Goal: Task Accomplishment & Management: Manage account settings

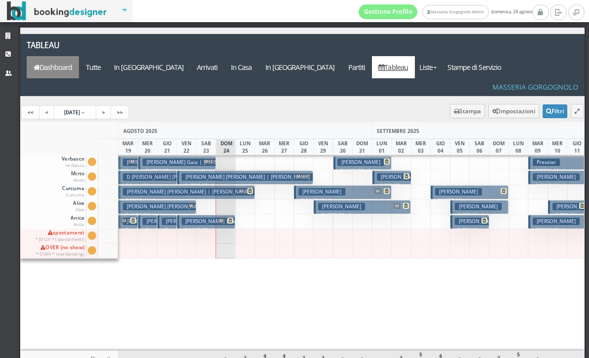
click at [79, 56] on link "Dashboard" at bounding box center [53, 67] width 52 height 22
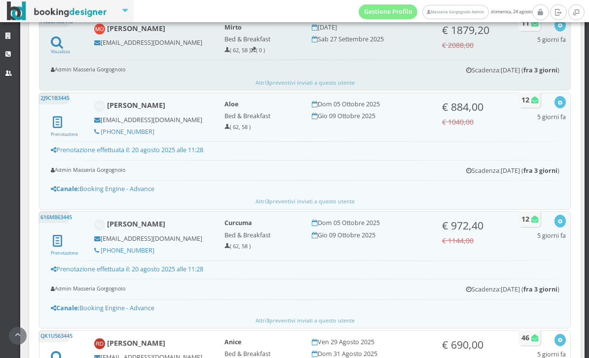
scroll to position [1215, 0]
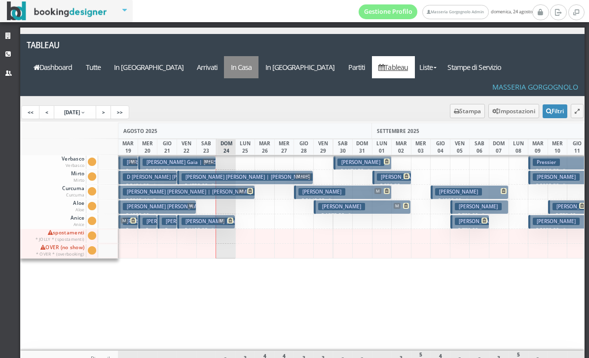
click at [258, 56] on a=pms-instay-reservations"] "In Casa" at bounding box center [241, 67] width 35 height 22
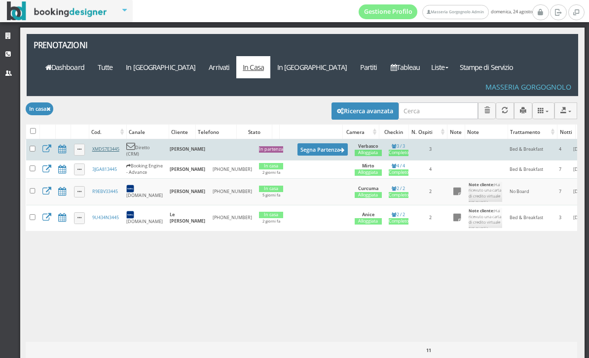
click at [107, 146] on link "XMDS7E3445" at bounding box center [105, 149] width 27 height 6
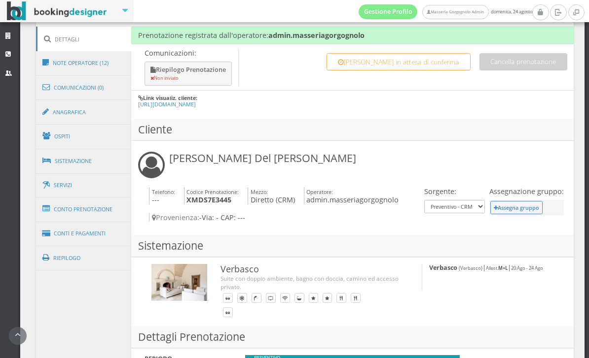
scroll to position [508, 0]
click at [101, 231] on link "Conti e Pagamenti" at bounding box center [84, 234] width 96 height 25
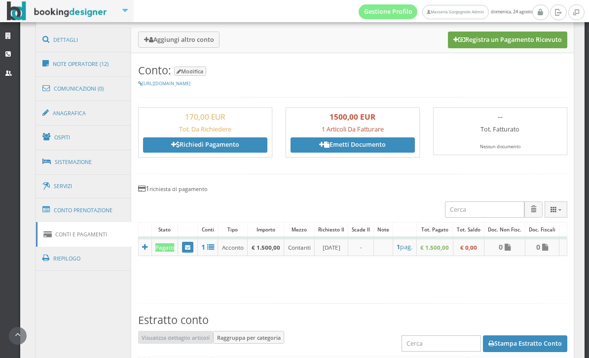
click at [490, 42] on button "Registra un Pagamento Ricevuto" at bounding box center [507, 40] width 119 height 17
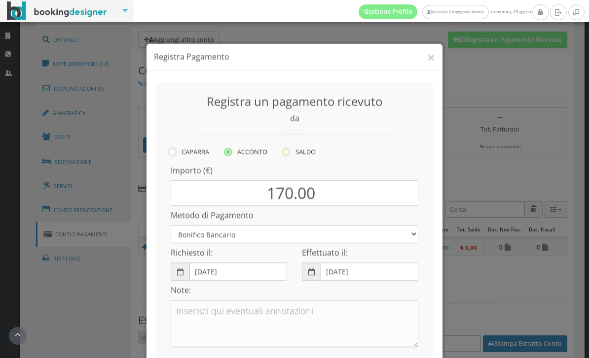
click at [300, 136] on label "SALDO" at bounding box center [299, 142] width 34 height 13
radio input "true"
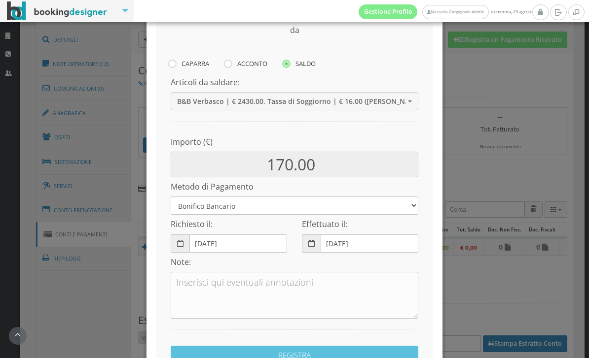
scroll to position [95, 0]
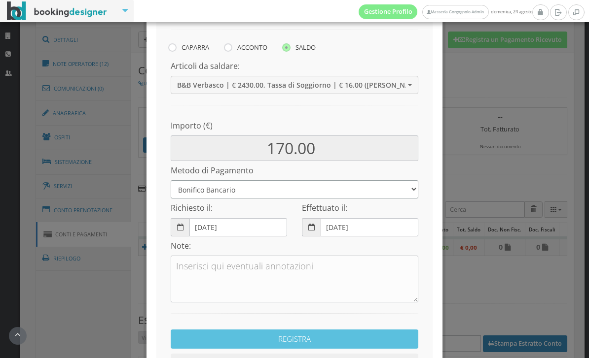
click at [278, 196] on select "Bonifico Bancario Carta di Credito Pay By Link Contanti Assegno Bancario Assegn…" at bounding box center [294, 189] width 247 height 18
select select
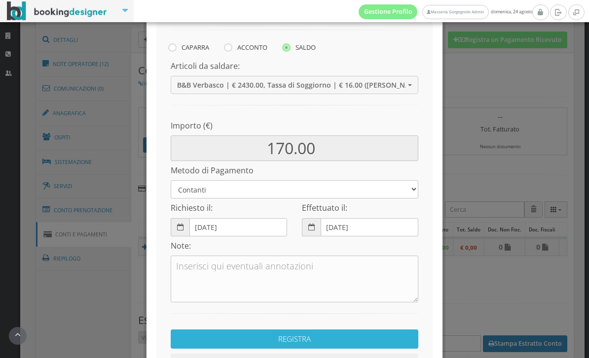
click at [283, 330] on button "REGISTRA" at bounding box center [294, 339] width 247 height 19
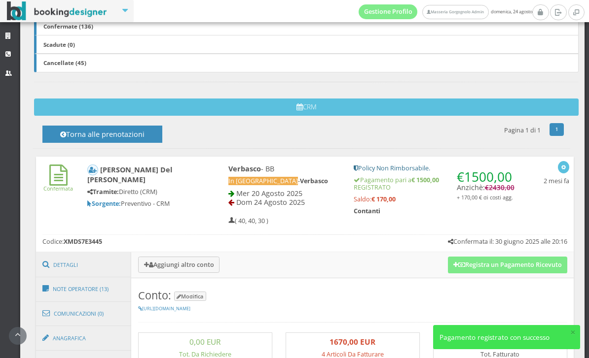
scroll to position [246, 0]
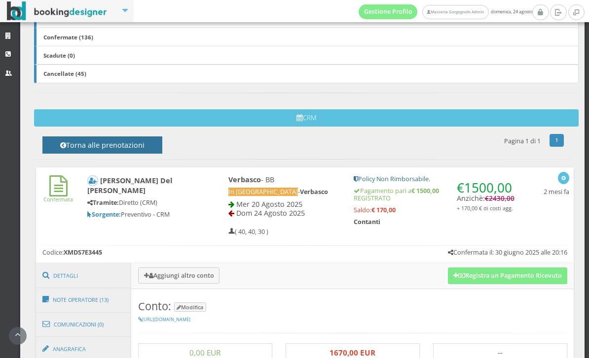
click at [151, 145] on h4 "Torna alle prenotazioni" at bounding box center [102, 148] width 98 height 15
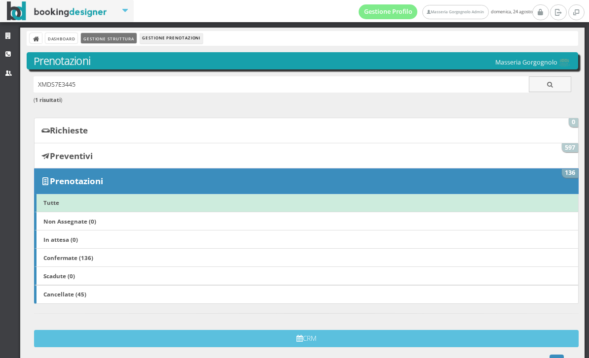
scroll to position [0, 0]
click at [136, 43] on link "Gestione Struttura" at bounding box center [108, 38] width 55 height 10
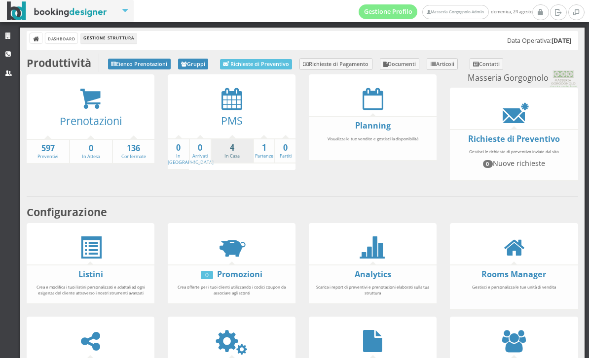
click at [237, 146] on strong "4" at bounding box center [232, 147] width 41 height 11
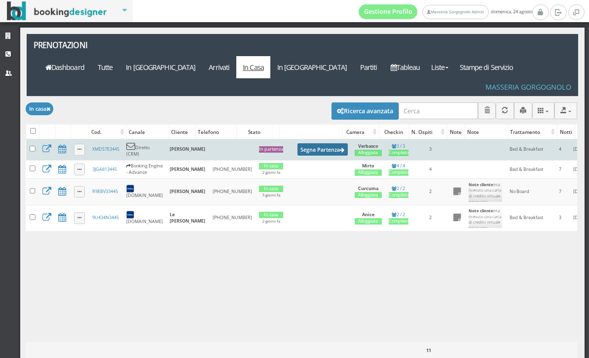
click at [299, 143] on button "Segna Partenza" at bounding box center [322, 149] width 50 height 12
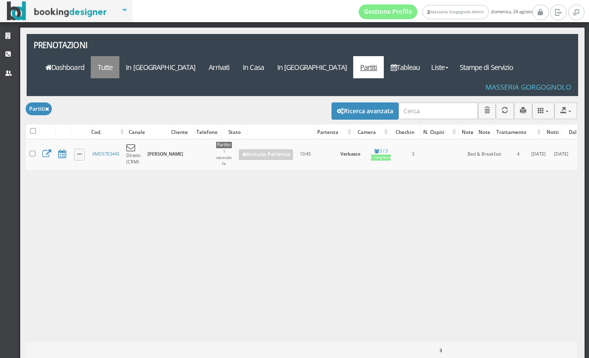
click at [119, 56] on link "Tutte" at bounding box center [105, 67] width 29 height 22
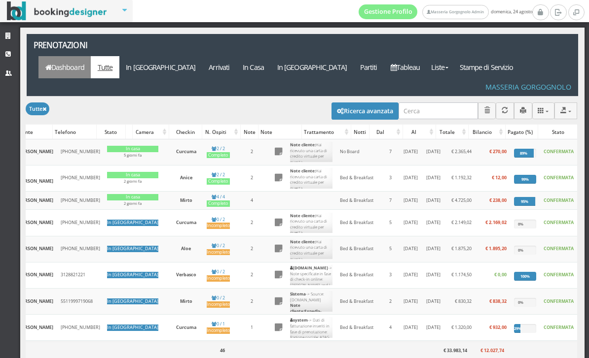
click at [91, 56] on link "Dashboard" at bounding box center [64, 67] width 52 height 22
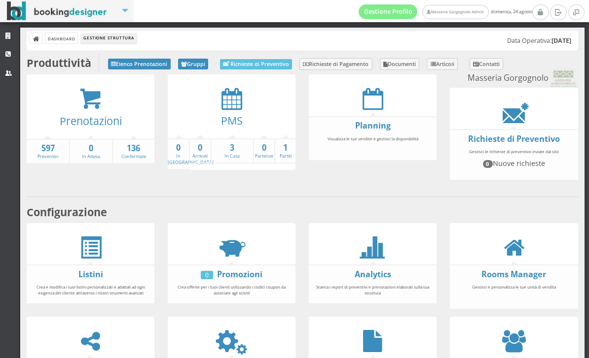
click at [346, 257] on div at bounding box center [373, 248] width 128 height 22
click at [409, 258] on div at bounding box center [373, 248] width 128 height 22
click at [372, 259] on icon at bounding box center [372, 248] width 22 height 22
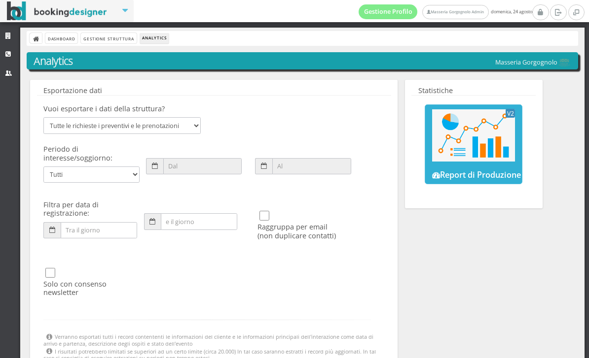
click at [479, 168] on link "V2 Report di Produzione" at bounding box center [473, 145] width 98 height 80
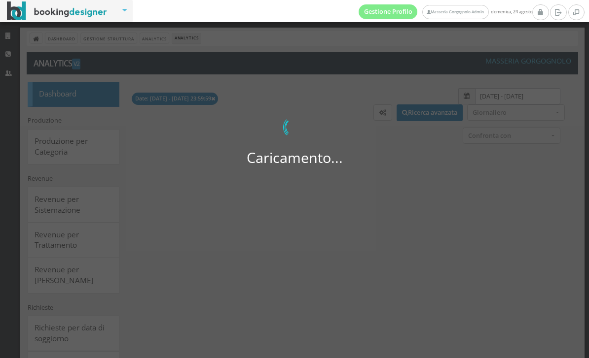
select select
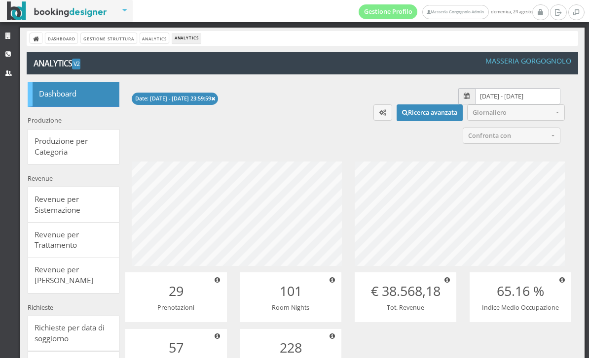
scroll to position [124, 247]
click at [506, 92] on input "09/08/2025 - 08/09/2025" at bounding box center [517, 96] width 85 height 16
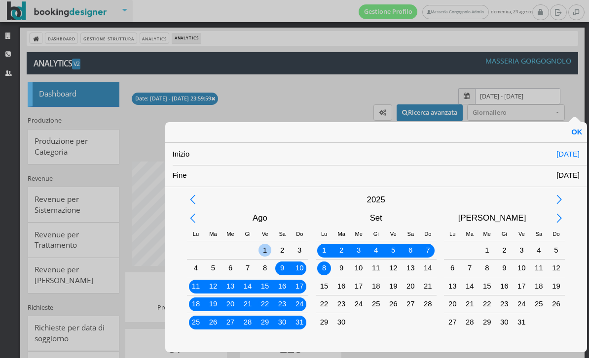
click at [258, 249] on div "1" at bounding box center [264, 250] width 17 height 17
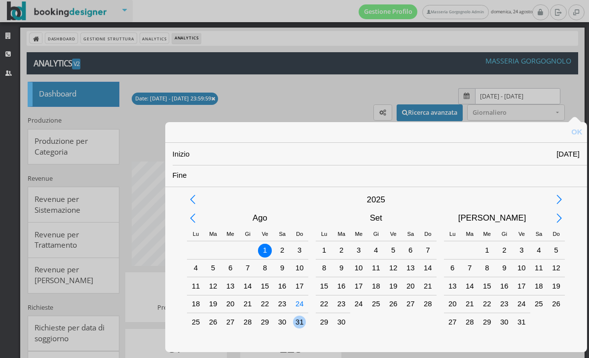
click at [294, 327] on div "31" at bounding box center [299, 322] width 13 height 13
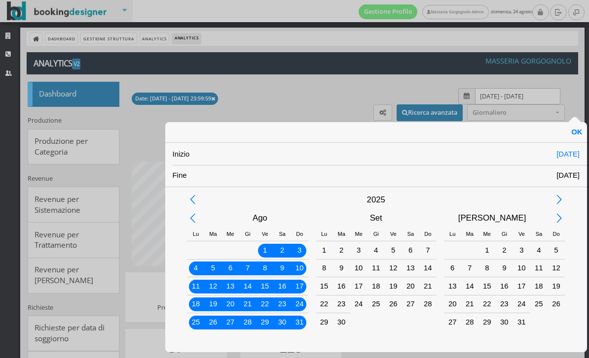
click at [576, 128] on div "OK" at bounding box center [576, 132] width 20 height 20
type input "01/08/2025 - 31/08/2025"
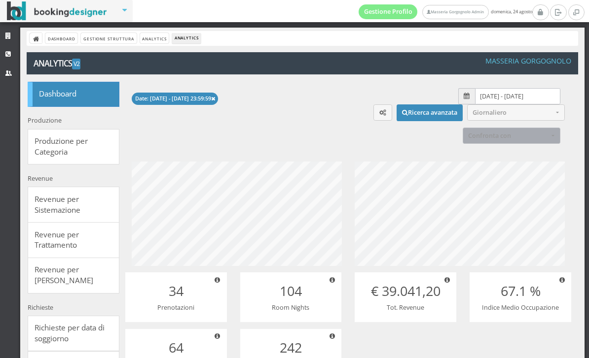
click at [514, 135] on span "Confronta con" at bounding box center [508, 135] width 80 height 7
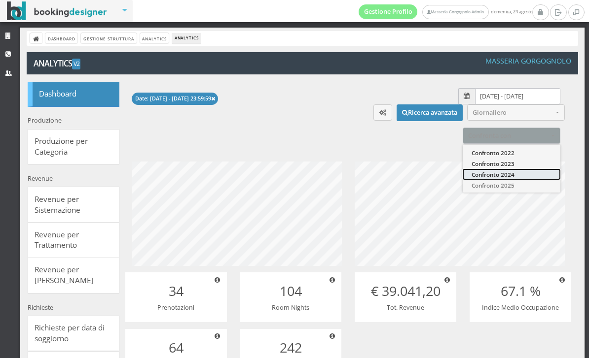
click at [510, 175] on span "Confronto 2024" at bounding box center [492, 174] width 43 height 8
select select "2024"
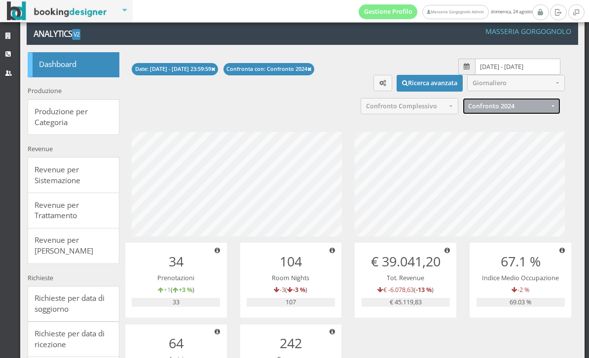
scroll to position [0, 0]
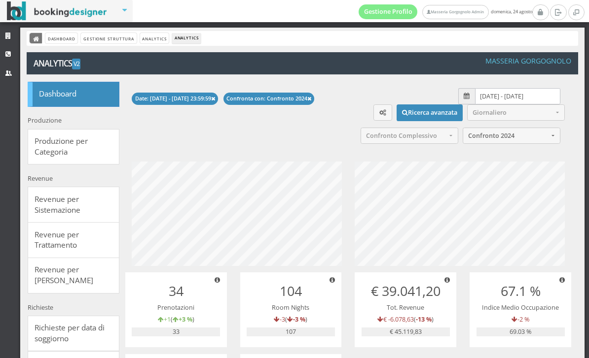
click at [33, 40] on icon at bounding box center [36, 39] width 7 height 7
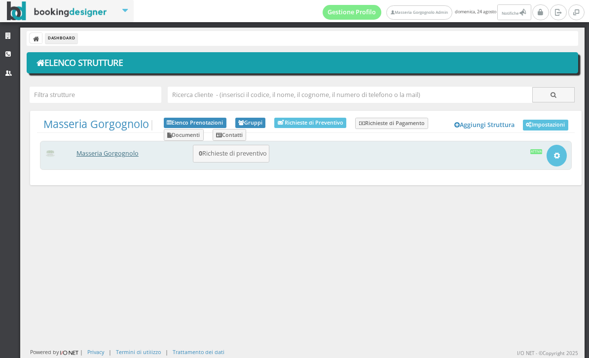
click at [134, 153] on link "Masseria Gorgognolo" at bounding box center [107, 153] width 62 height 8
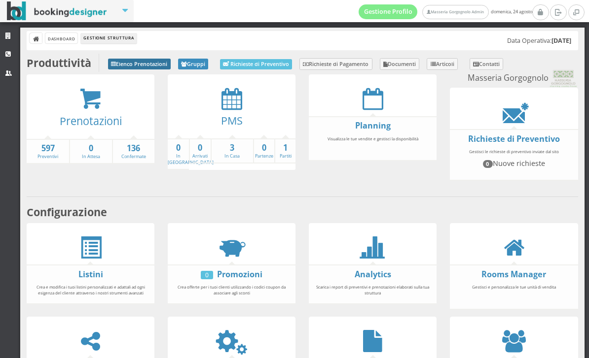
click at [116, 62] on icon at bounding box center [113, 64] width 5 height 5
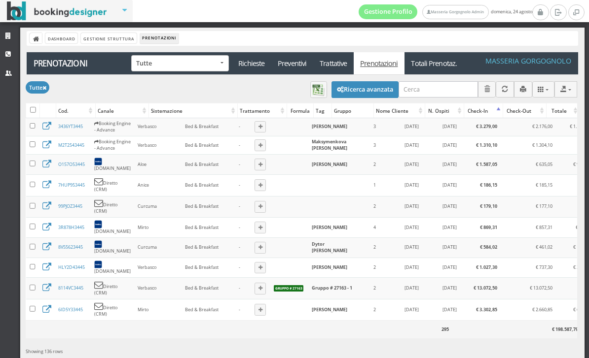
click at [35, 45] on div "Dashboard Gestione Struttura Prenotazioni" at bounding box center [302, 38] width 551 height 15
click at [34, 40] on icon at bounding box center [36, 39] width 7 height 7
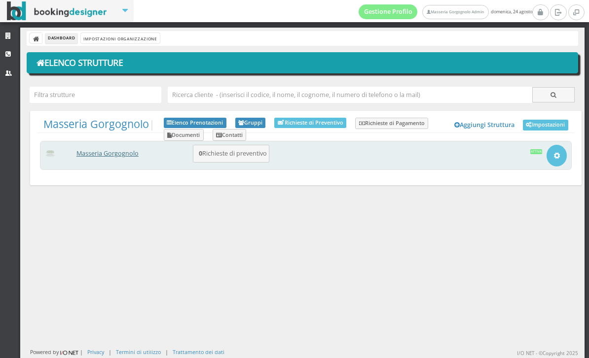
click at [87, 150] on link "Masseria Gorgognolo" at bounding box center [107, 153] width 62 height 8
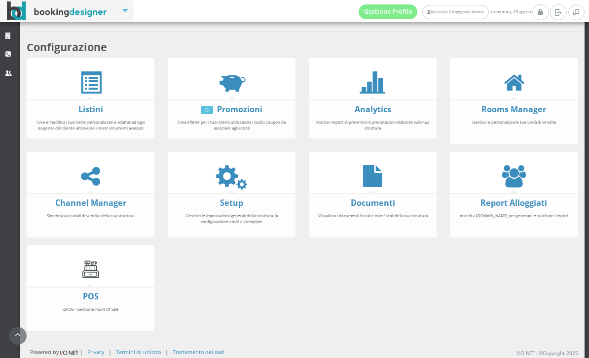
scroll to position [205, 0]
